Goal: Task Accomplishment & Management: Use online tool/utility

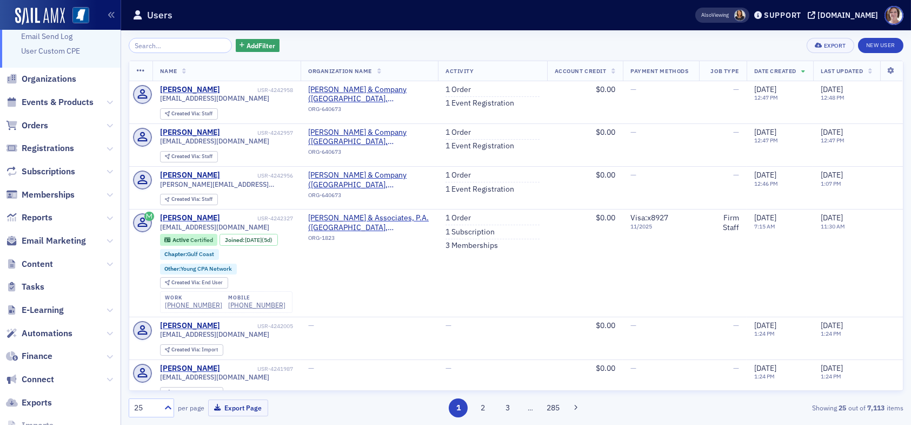
scroll to position [107, 0]
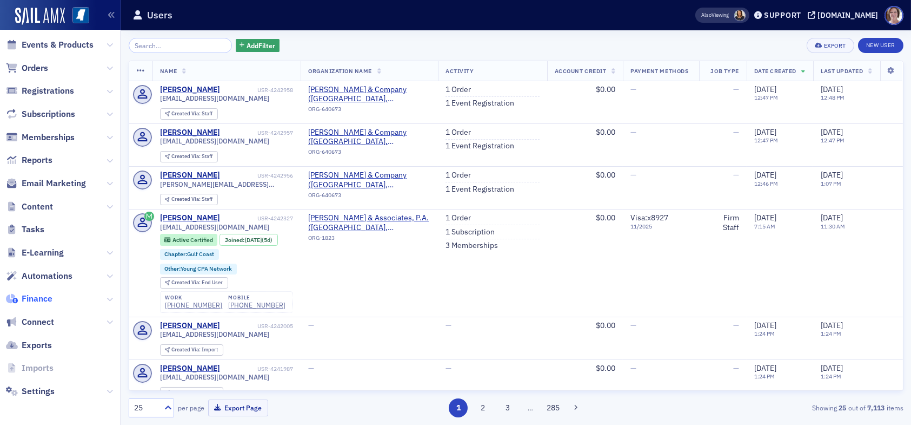
click at [49, 295] on span "Finance" at bounding box center [37, 299] width 31 height 12
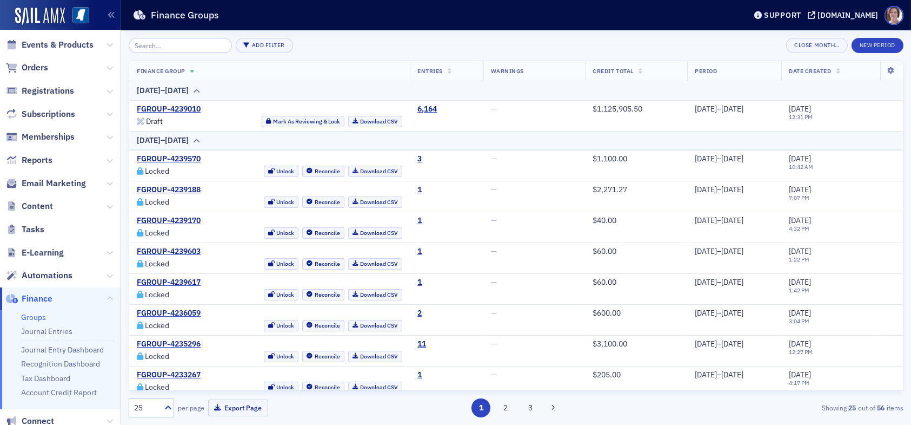
click at [36, 296] on span "Finance" at bounding box center [37, 299] width 31 height 12
click at [34, 316] on link "Groups" at bounding box center [33, 317] width 25 height 10
click at [62, 328] on link "Journal Entries" at bounding box center [46, 331] width 51 height 10
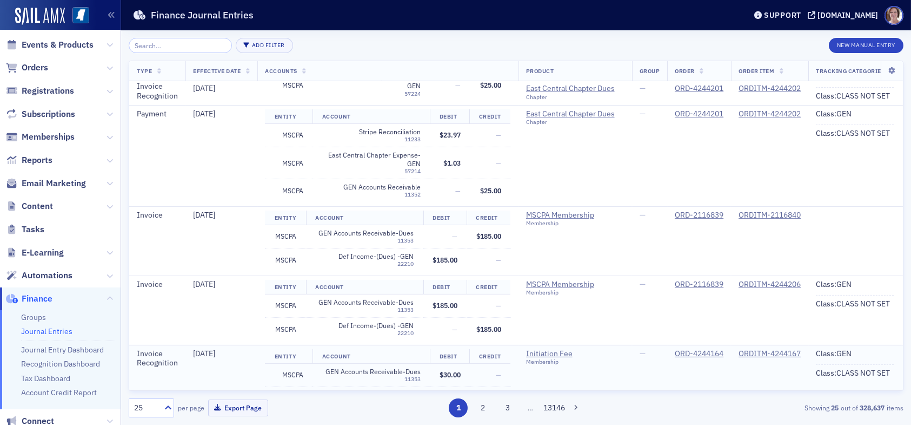
scroll to position [1460, 0]
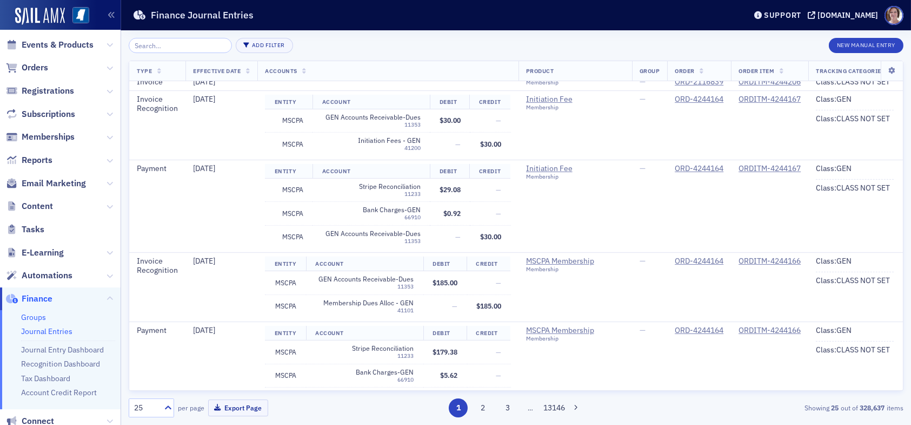
click at [38, 317] on link "Groups" at bounding box center [33, 317] width 25 height 10
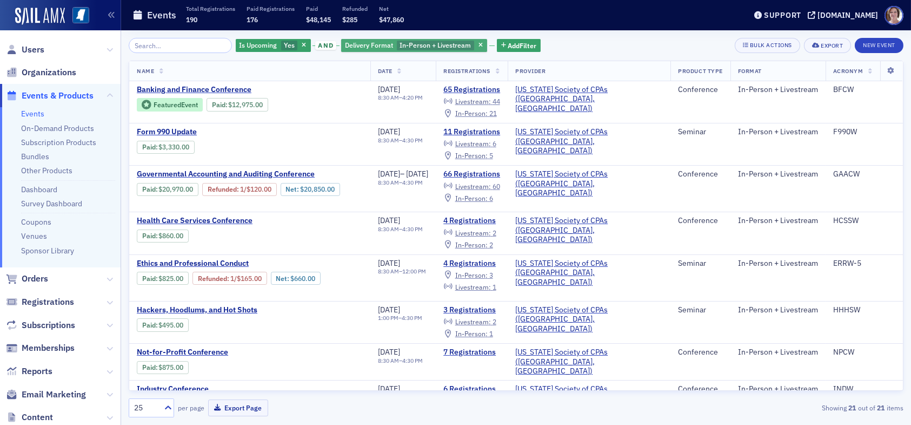
click at [448, 45] on span "In-Person + Livestream" at bounding box center [435, 45] width 71 height 9
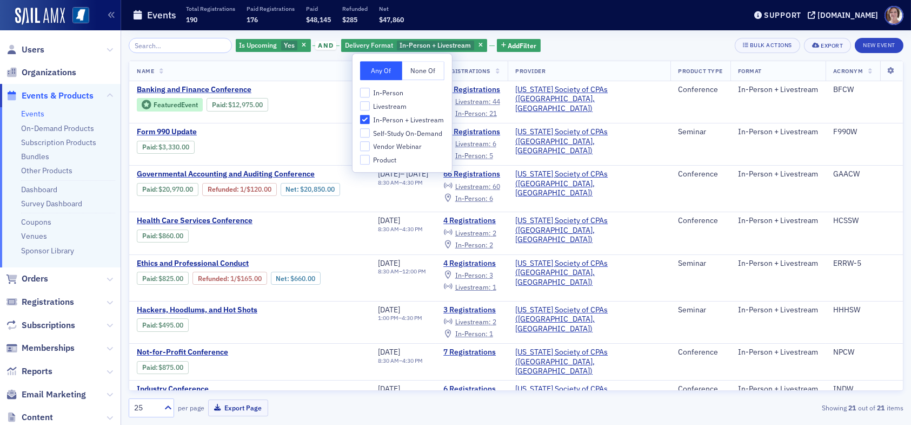
click at [387, 92] on span "In-Person" at bounding box center [388, 92] width 30 height 9
click at [370, 92] on input "In-Person" at bounding box center [365, 93] width 10 height 10
checkbox input "true"
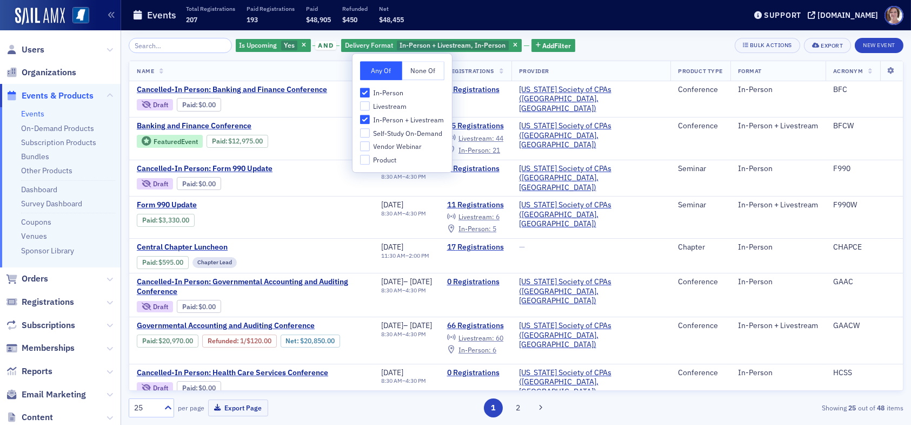
click at [382, 107] on span "Livestream" at bounding box center [390, 106] width 34 height 9
click at [370, 107] on input "Livestream" at bounding box center [365, 106] width 10 height 10
checkbox input "true"
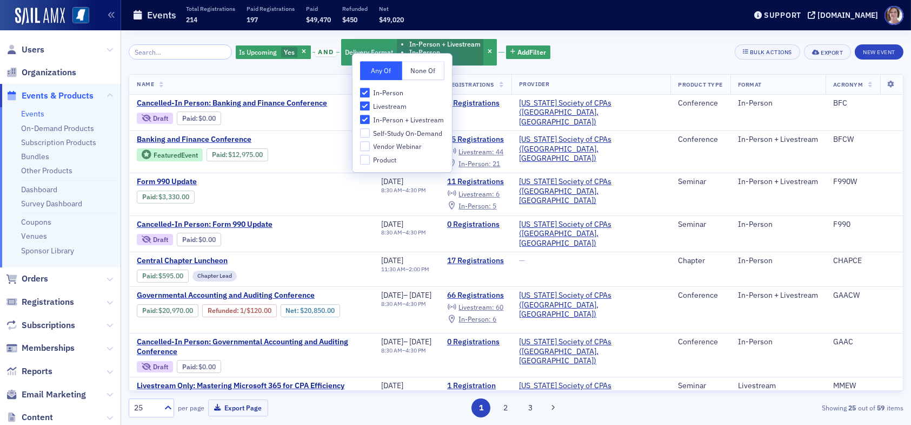
click at [573, 54] on div "Is Upcoming Yes and Delivery Format In-Person + Livestream In-Person Livestream…" at bounding box center [516, 52] width 775 height 29
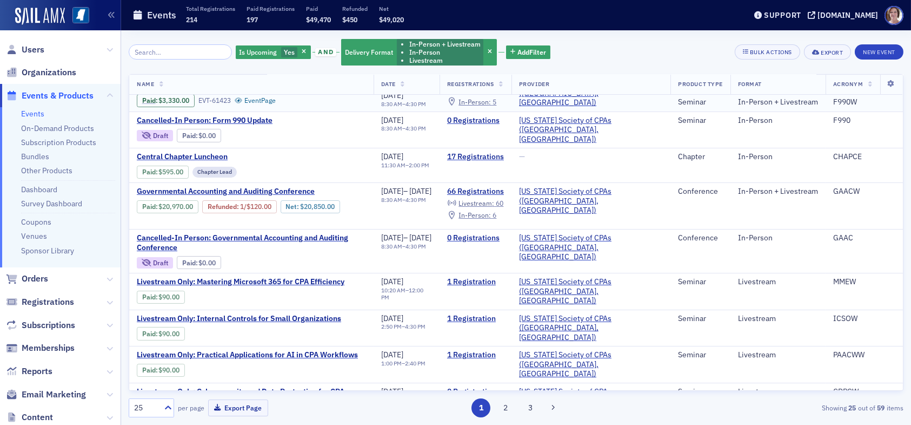
scroll to position [108, 0]
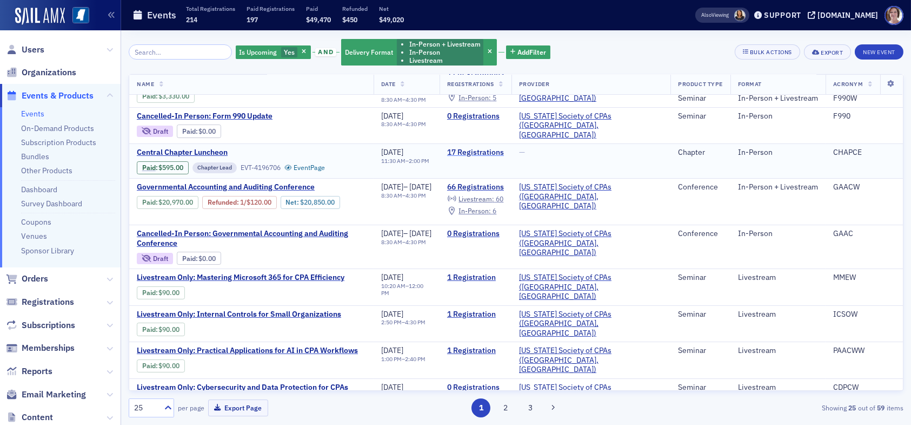
click at [504, 148] on link "17 Registrations" at bounding box center [475, 153] width 57 height 10
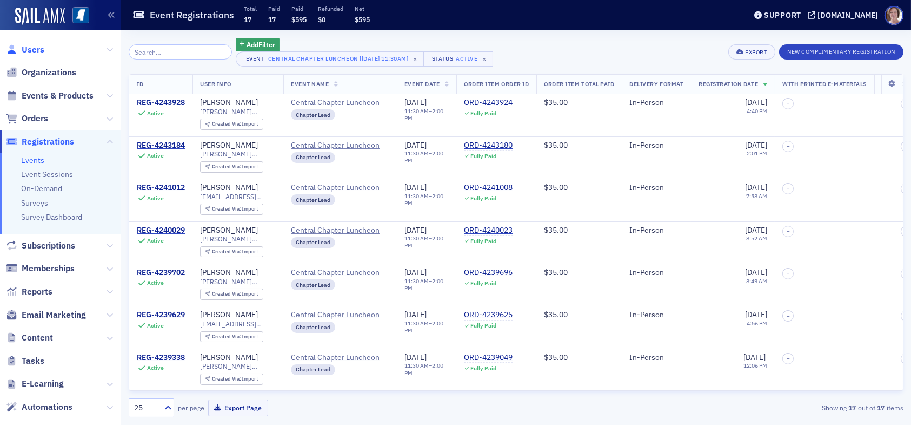
click at [37, 45] on span "Users" at bounding box center [33, 50] width 23 height 12
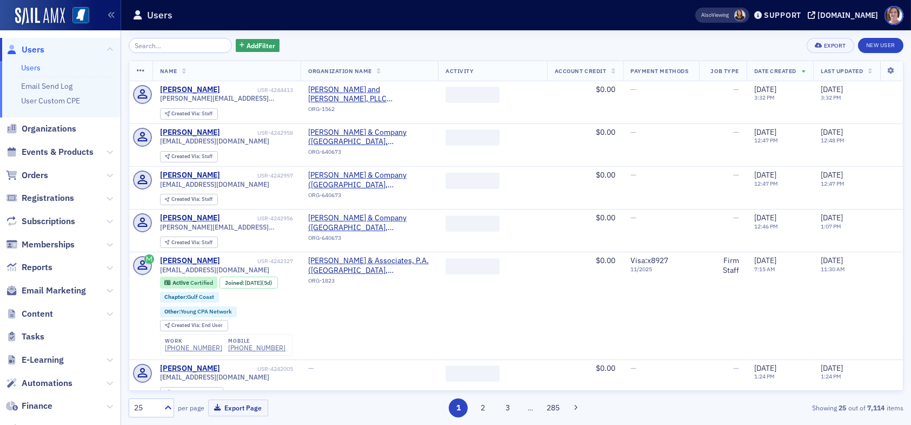
click at [181, 47] on input "search" at bounding box center [180, 45] width 103 height 15
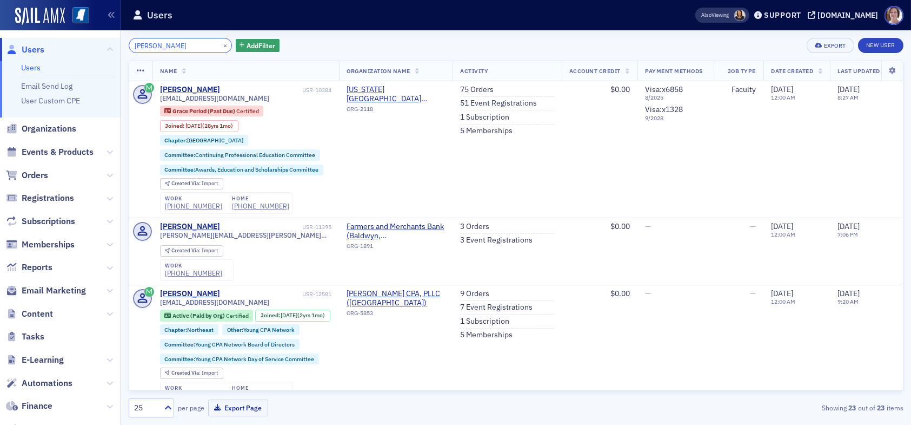
drag, startPoint x: 188, startPoint y: 42, endPoint x: 84, endPoint y: 28, distance: 104.7
click at [78, 46] on div "Users Users Email Send Log User Custom CPE Organizations Events & Products Orde…" at bounding box center [455, 212] width 911 height 425
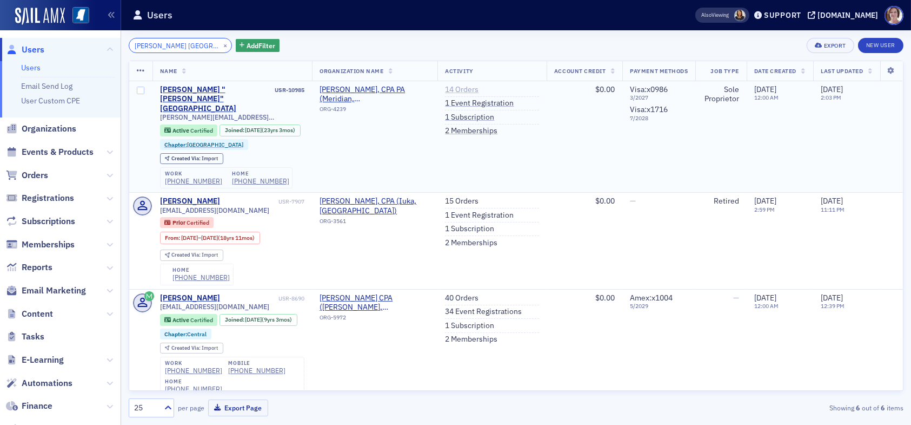
type input "angie boston"
click at [454, 89] on link "14 Orders" at bounding box center [462, 90] width 34 height 10
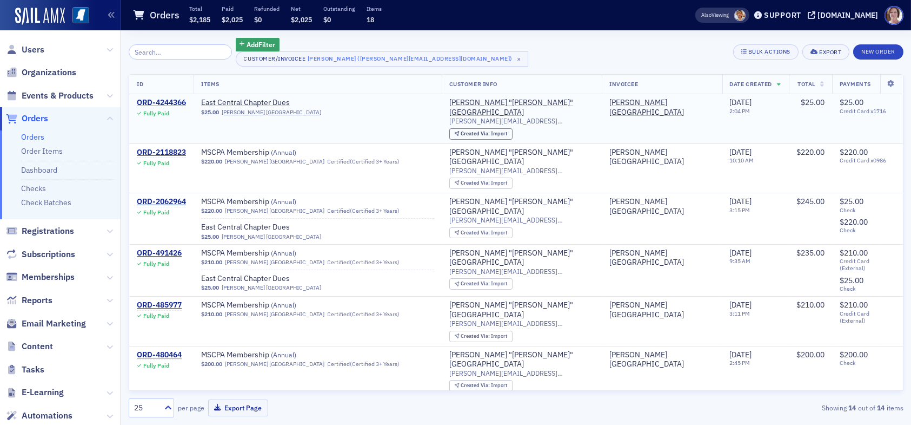
click at [174, 98] on div "ORD-4244366" at bounding box center [161, 103] width 49 height 10
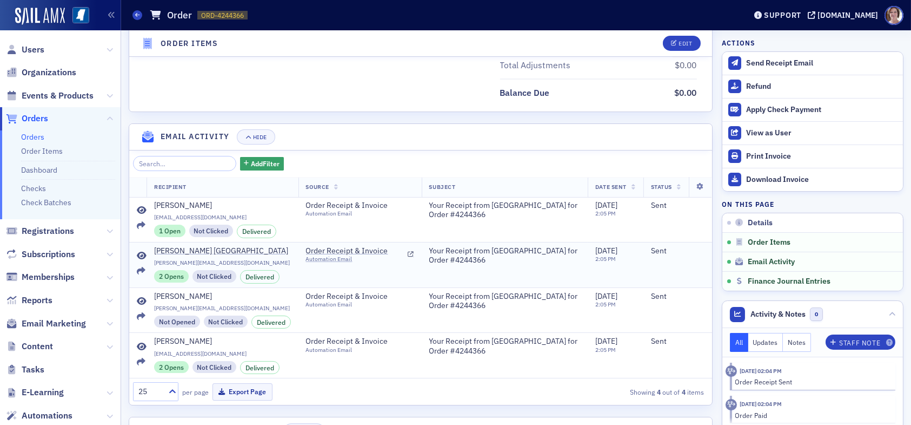
scroll to position [647, 0]
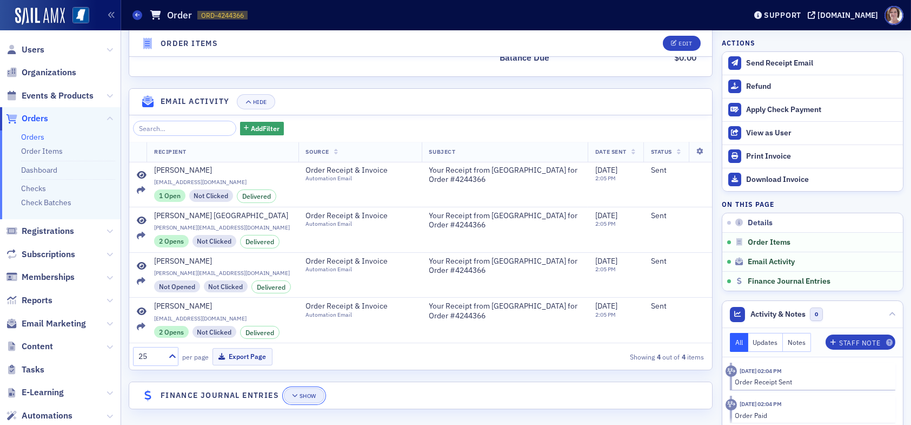
click at [304, 396] on button "Show" at bounding box center [304, 395] width 41 height 15
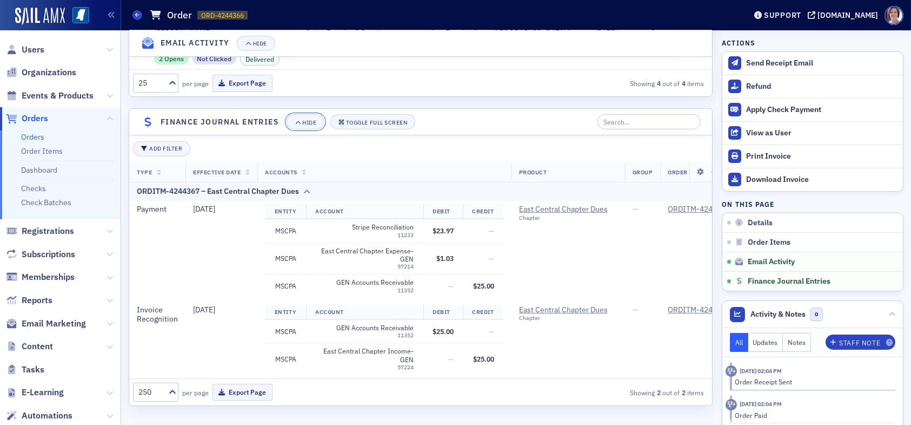
scroll to position [925, 0]
click at [30, 50] on span "Users" at bounding box center [33, 50] width 23 height 12
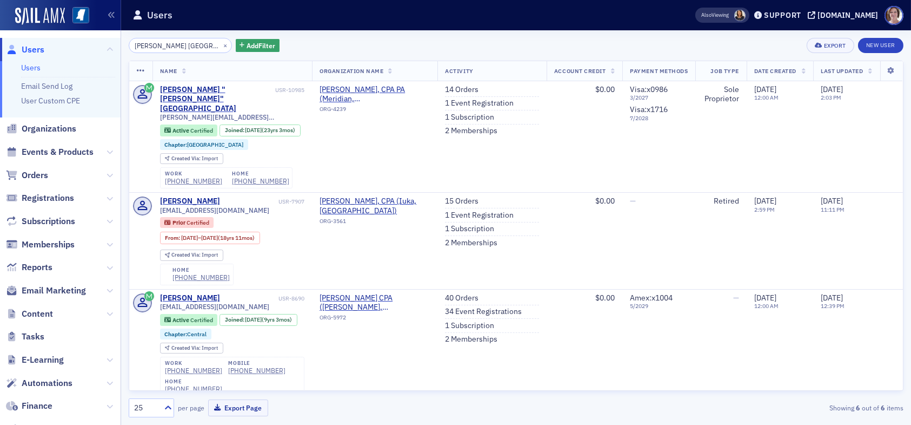
drag, startPoint x: 181, startPoint y: 48, endPoint x: 62, endPoint y: 42, distance: 118.6
click at [62, 42] on div "Users Users Email Send Log User Custom CPE Organizations Events & Products Orde…" at bounding box center [455, 212] width 911 height 425
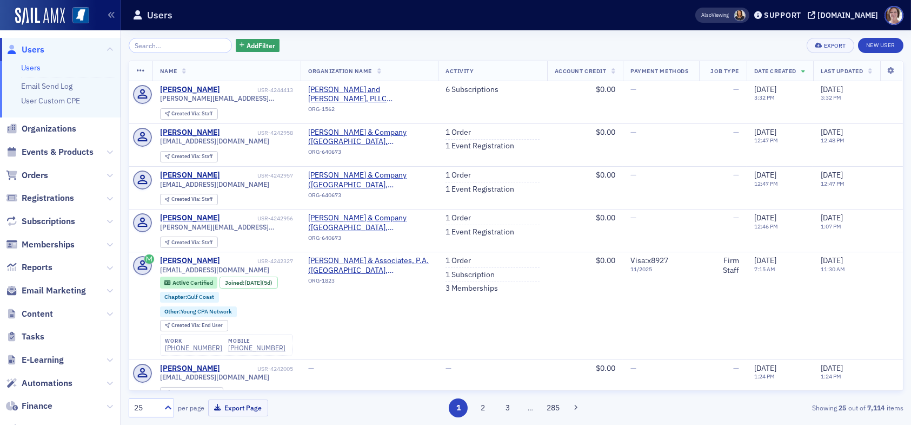
click at [340, 37] on div "Add Filter Export New User Name Organization Name Activity Account Credit Payme…" at bounding box center [516, 227] width 775 height 394
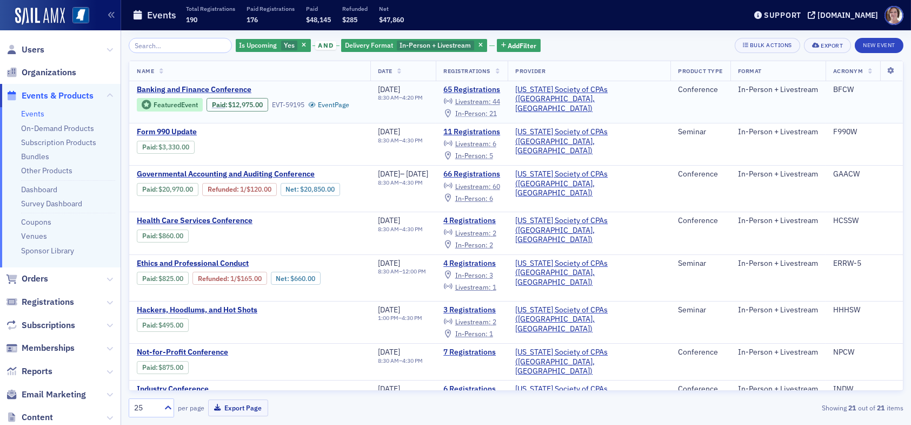
click at [497, 110] on span "21" at bounding box center [493, 113] width 8 height 9
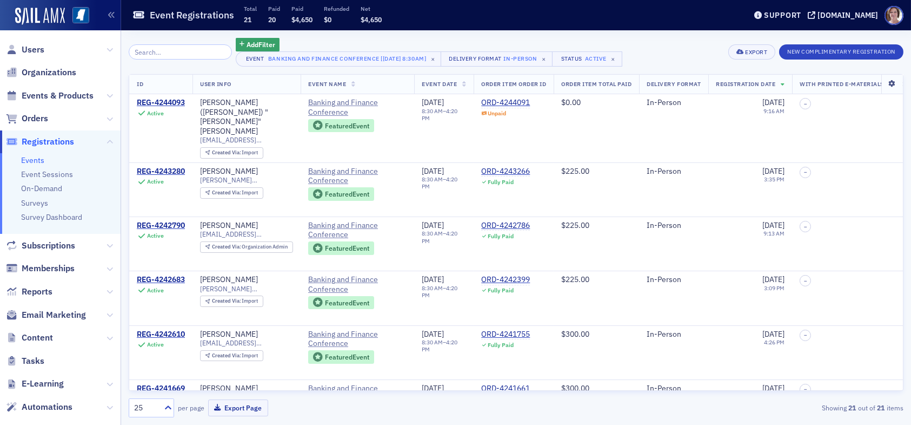
click at [884, 85] on icon at bounding box center [892, 84] width 22 height 6
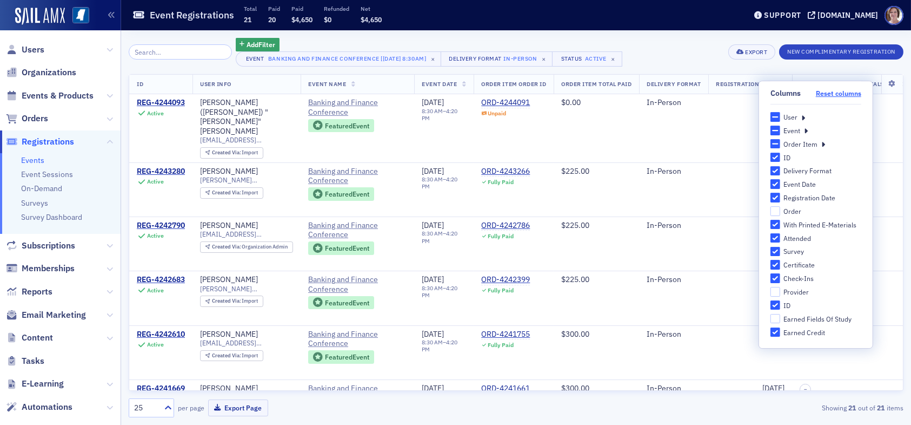
click at [838, 94] on button "Reset columns" at bounding box center [838, 93] width 45 height 8
click at [833, 93] on button "Reset columns" at bounding box center [838, 93] width 45 height 8
click at [804, 114] on icon at bounding box center [803, 117] width 4 height 10
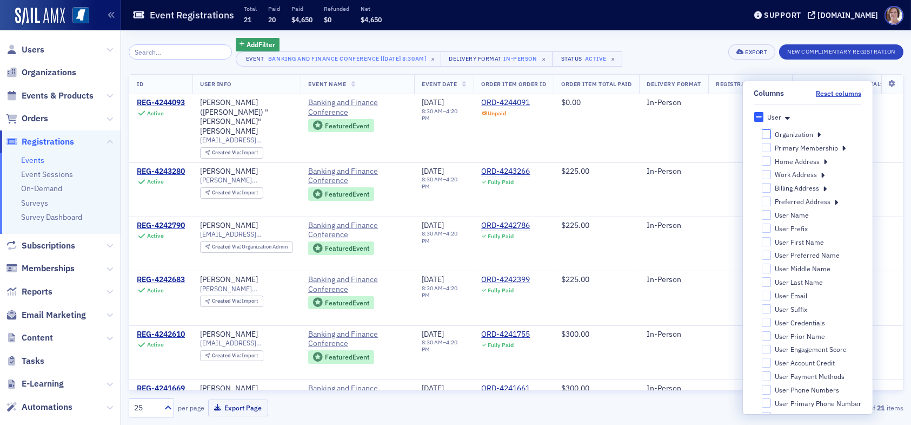
click at [761, 130] on input "Organization" at bounding box center [766, 133] width 10 height 9
checkbox input "false"
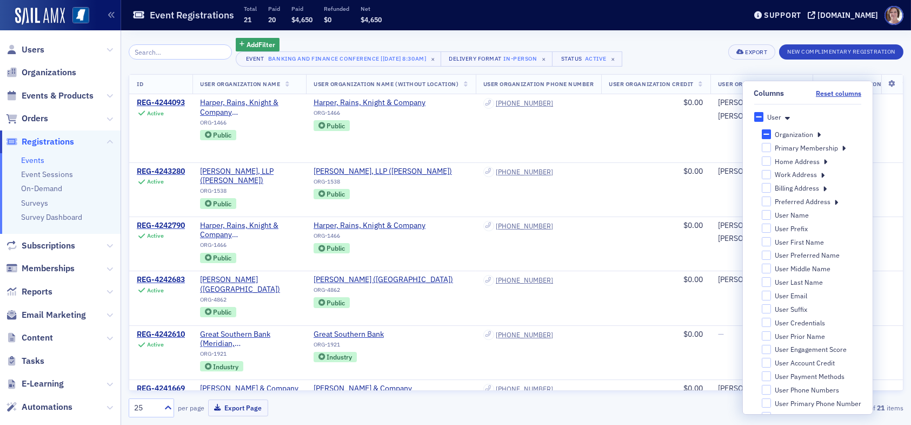
click at [680, 50] on div "Add Filter Event Banking and Finance Conference [8/21/2025 8:30am] × Delivery F…" at bounding box center [516, 52] width 775 height 29
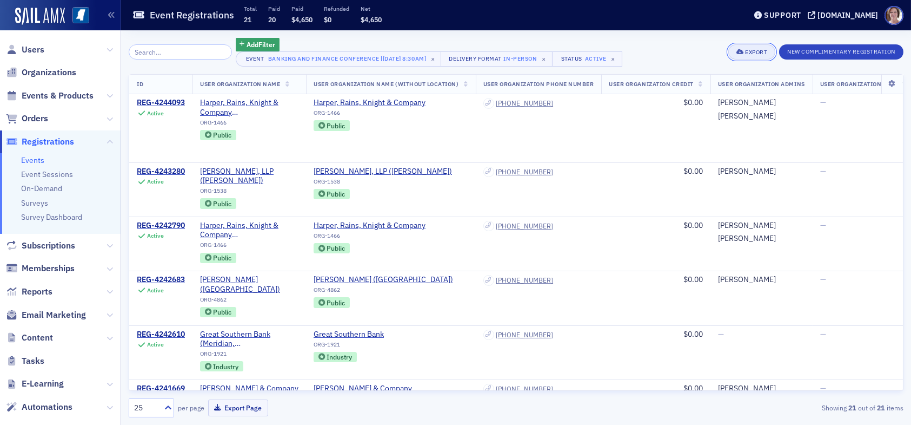
click at [761, 54] on div "Export" at bounding box center [756, 52] width 22 height 6
click at [741, 91] on button "Export All ( 21 Event Registrations )" at bounding box center [715, 88] width 117 height 17
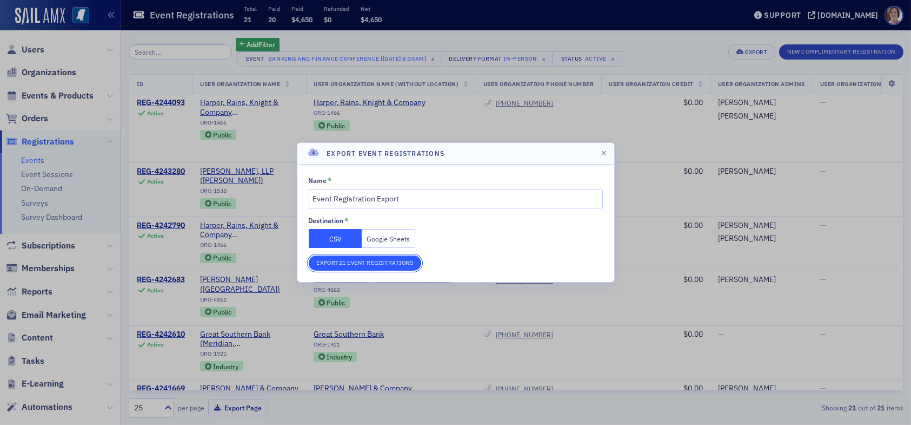
click at [368, 266] on button "Export 21 Event Registrations" at bounding box center [365, 262] width 113 height 15
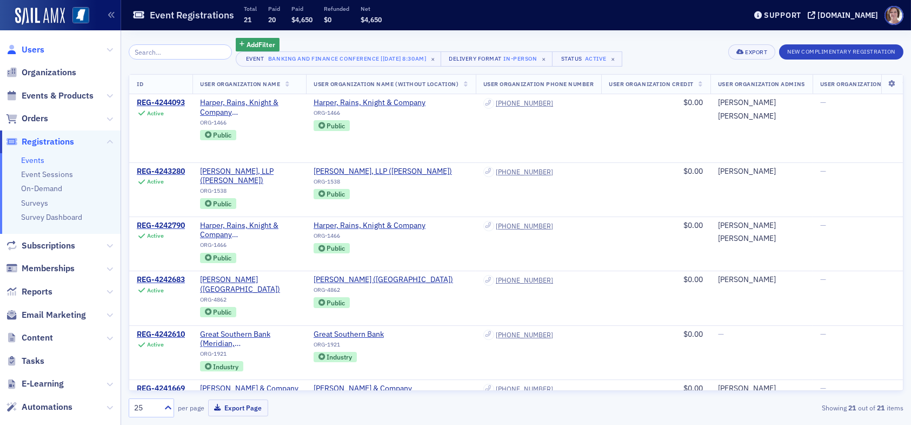
click at [32, 51] on span "Users" at bounding box center [33, 50] width 23 height 12
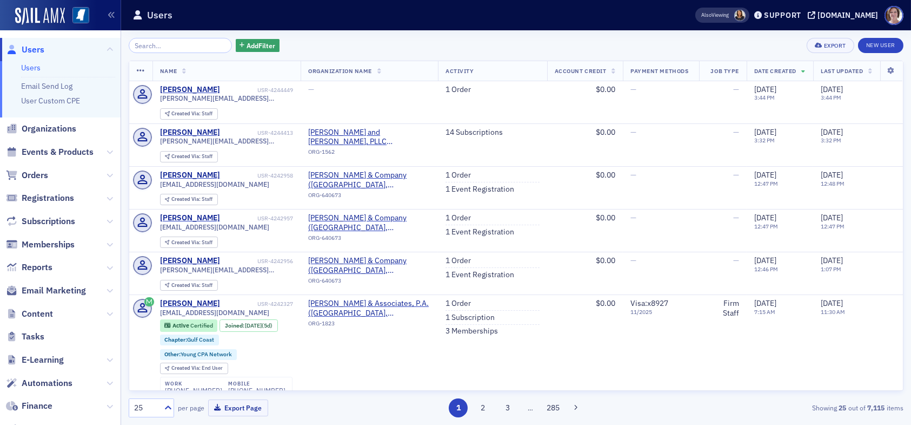
click at [36, 49] on span "Users" at bounding box center [33, 50] width 23 height 12
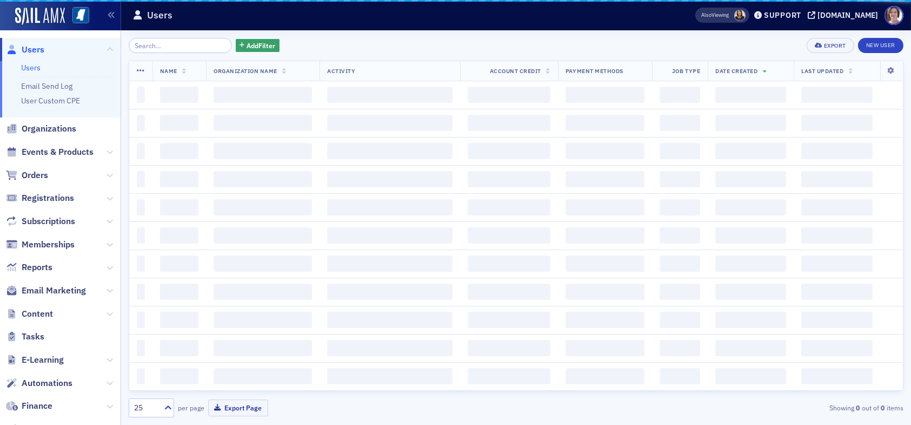
click at [35, 70] on link "Users" at bounding box center [30, 68] width 19 height 10
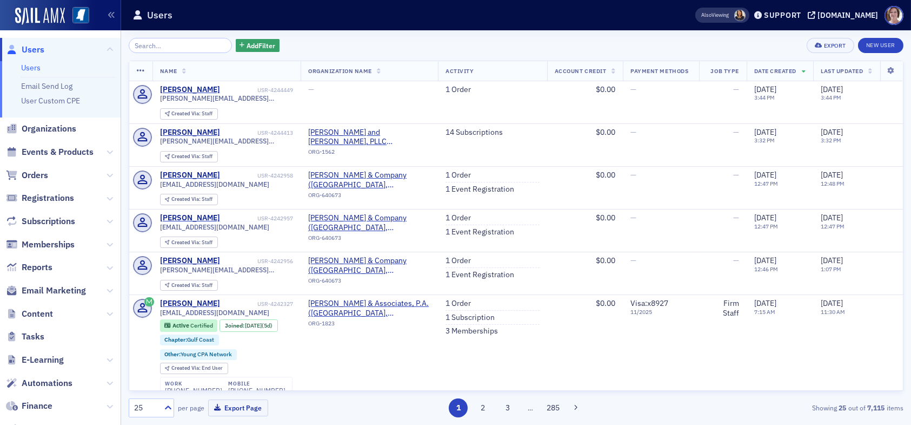
click at [433, 50] on div "Add Filter Export New User" at bounding box center [516, 45] width 775 height 15
click at [32, 45] on span "Users" at bounding box center [33, 50] width 23 height 12
click at [359, 46] on div "Add Filter Export New User" at bounding box center [516, 45] width 775 height 15
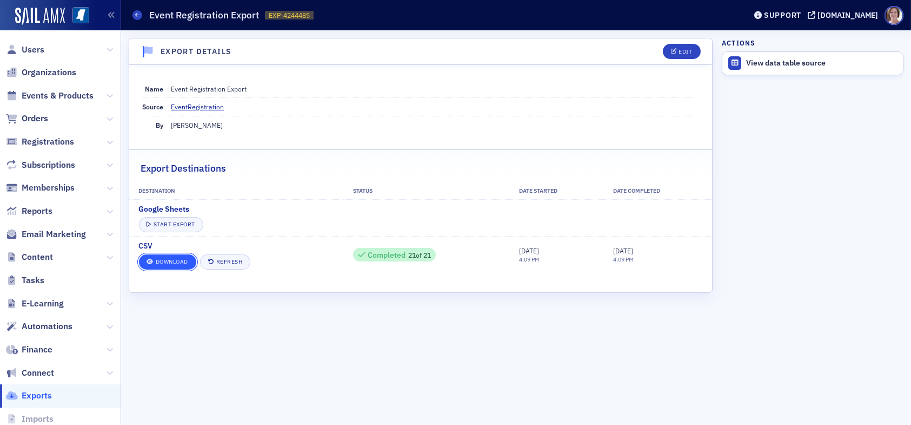
click at [177, 259] on link "Download" at bounding box center [167, 261] width 57 height 15
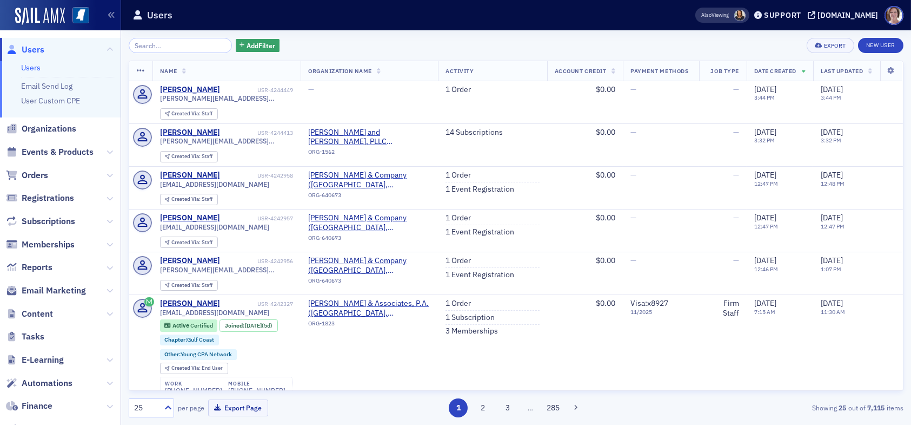
click at [31, 49] on span "Users" at bounding box center [33, 50] width 23 height 12
click at [251, 44] on span "Add Filter" at bounding box center [261, 46] width 29 height 10
